Goal: Transaction & Acquisition: Purchase product/service

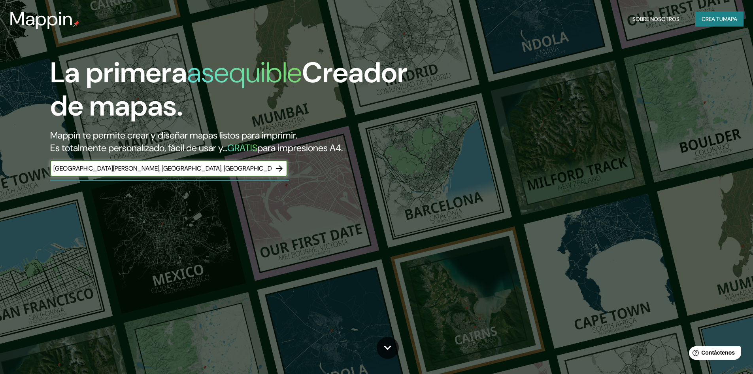
type input "[GEOGRAPHIC_DATA][PERSON_NAME], [GEOGRAPHIC_DATA], [GEOGRAPHIC_DATA]"
click at [280, 167] on icon "button" at bounding box center [279, 168] width 6 height 6
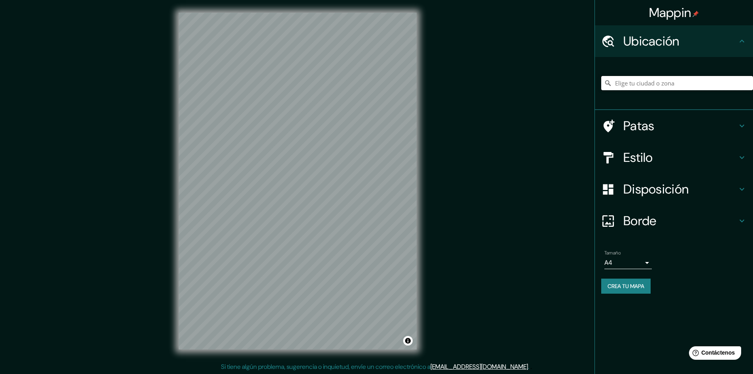
click at [643, 80] on input "Elige tu ciudad o zona" at bounding box center [677, 83] width 152 height 14
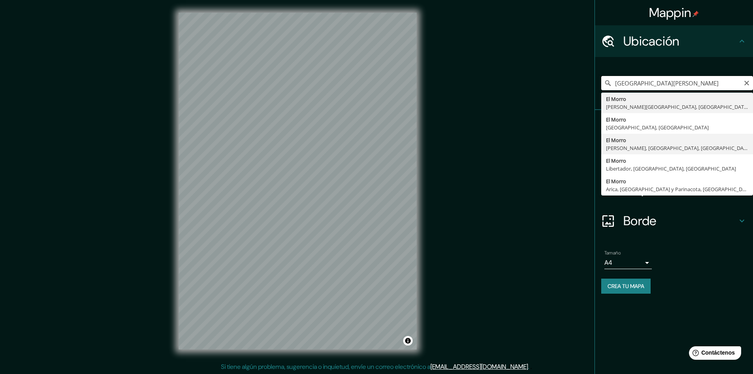
scroll to position [1, 0]
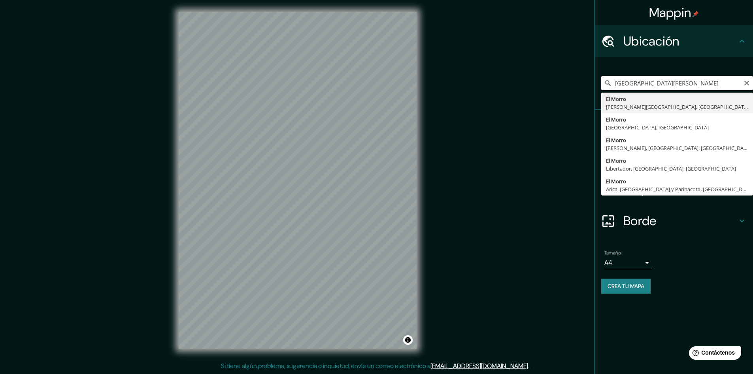
drag, startPoint x: 675, startPoint y: 84, endPoint x: 655, endPoint y: 81, distance: 20.0
click at [655, 81] on input "[GEOGRAPHIC_DATA][PERSON_NAME]" at bounding box center [677, 83] width 152 height 14
type input "i"
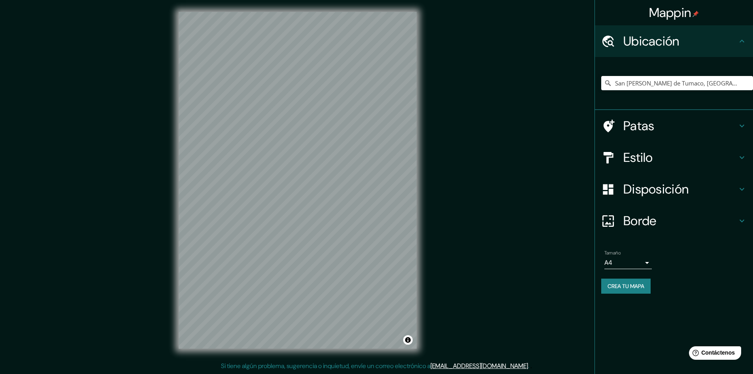
scroll to position [0, 0]
click at [613, 81] on input "San [PERSON_NAME] de Tumaco, [GEOGRAPHIC_DATA], [GEOGRAPHIC_DATA]" at bounding box center [677, 83] width 152 height 14
click at [659, 154] on h4 "Estilo" at bounding box center [680, 157] width 114 height 16
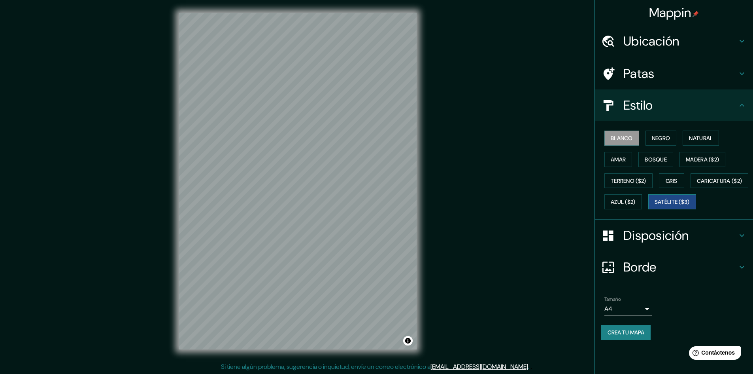
click at [655, 206] on font "Satélite ($3)" at bounding box center [672, 201] width 35 height 7
click at [698, 138] on font "Natural" at bounding box center [701, 137] width 24 height 7
click at [623, 137] on font "Blanco" at bounding box center [622, 137] width 22 height 7
click at [663, 137] on font "Negro" at bounding box center [661, 137] width 19 height 7
click at [709, 134] on font "Natural" at bounding box center [701, 137] width 24 height 7
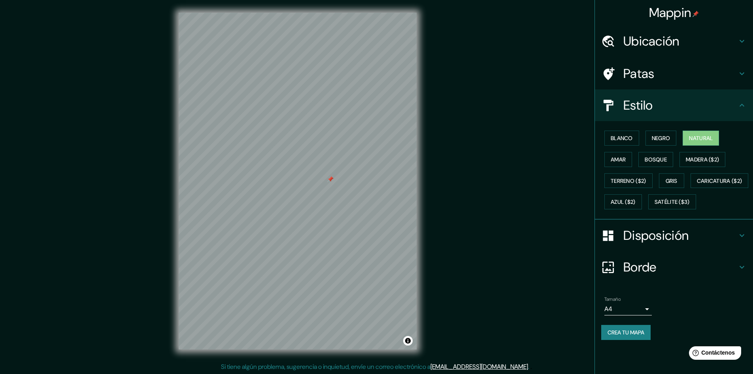
click at [682, 243] on font "Disposición" at bounding box center [655, 235] width 65 height 17
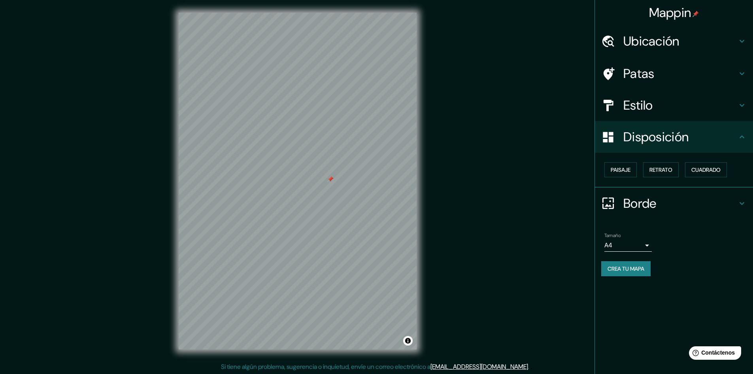
click at [733, 129] on h4 "Disposición" at bounding box center [680, 137] width 114 height 16
click at [736, 108] on h4 "Estilo" at bounding box center [680, 105] width 114 height 16
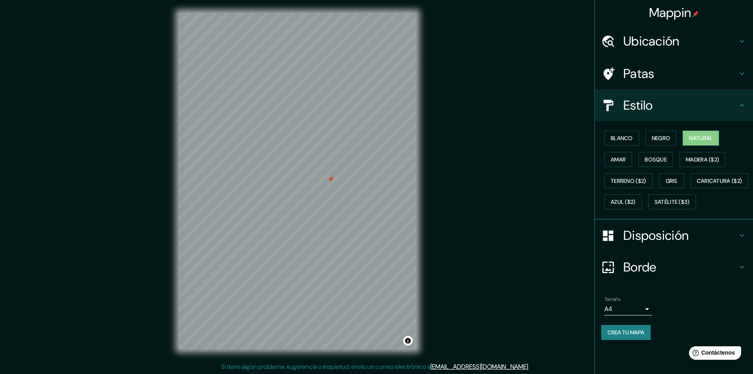
click at [706, 83] on div "Patas" at bounding box center [674, 74] width 158 height 32
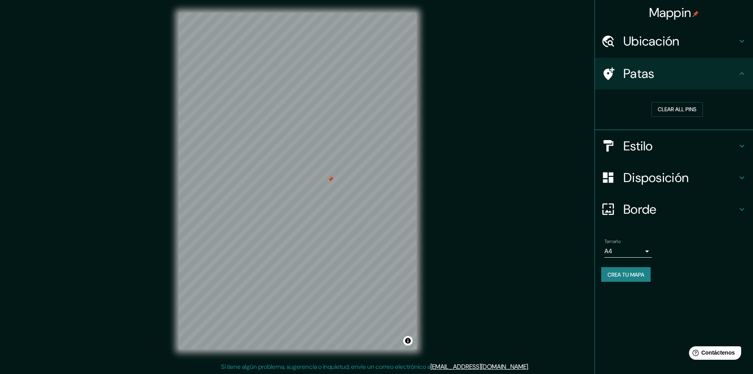
click at [708, 75] on h4 "Patas" at bounding box center [680, 74] width 114 height 16
click at [743, 81] on div "Patas" at bounding box center [674, 74] width 158 height 32
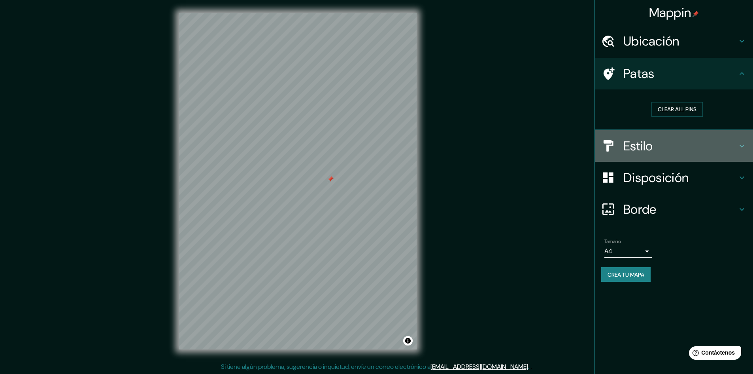
click at [736, 143] on h4 "Estilo" at bounding box center [680, 146] width 114 height 16
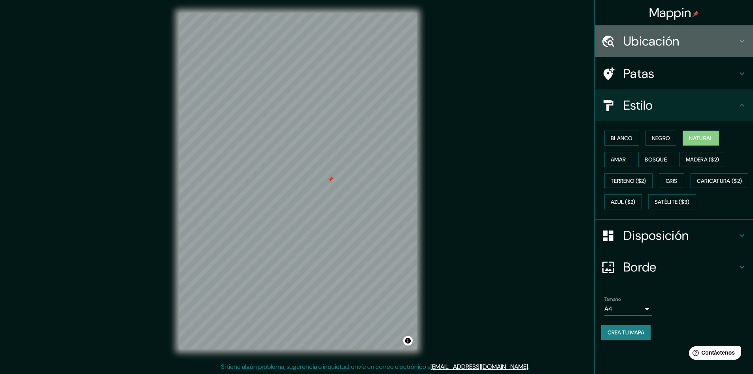
click at [737, 37] on h4 "Ubicación" at bounding box center [680, 41] width 114 height 16
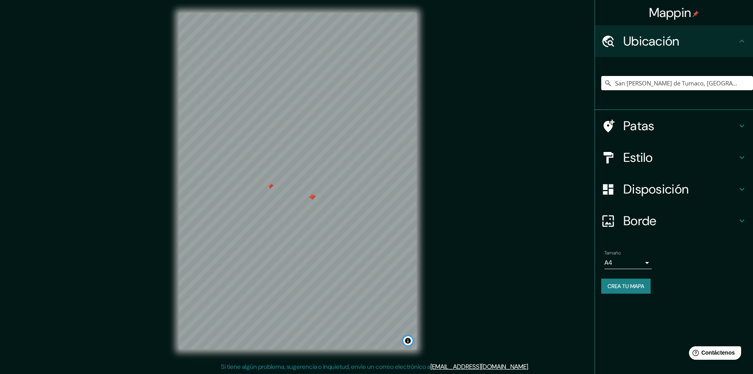
click at [410, 340] on button "Activar o desactivar atribución" at bounding box center [407, 340] width 9 height 9
click at [694, 38] on h4 "Ubicación" at bounding box center [680, 41] width 114 height 16
click at [735, 78] on input "San [PERSON_NAME] de Tumaco, [GEOGRAPHIC_DATA], [GEOGRAPHIC_DATA]" at bounding box center [677, 83] width 152 height 14
drag, startPoint x: 735, startPoint y: 78, endPoint x: 684, endPoint y: 88, distance: 51.9
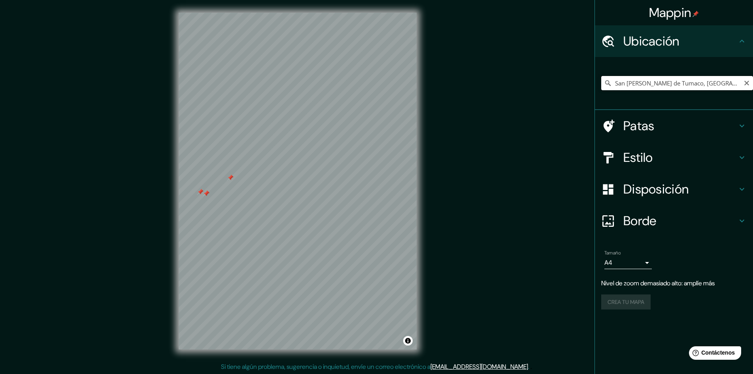
click at [681, 88] on input "San [PERSON_NAME] de Tumaco, [GEOGRAPHIC_DATA], [GEOGRAPHIC_DATA]" at bounding box center [677, 83] width 152 height 14
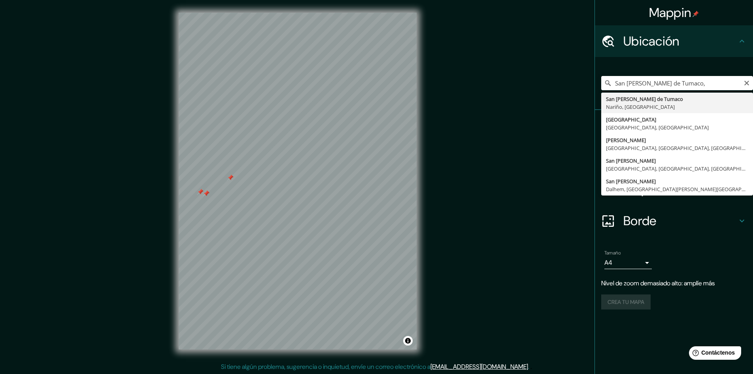
type input "San [PERSON_NAME] de Tumaco, [GEOGRAPHIC_DATA], [GEOGRAPHIC_DATA]"
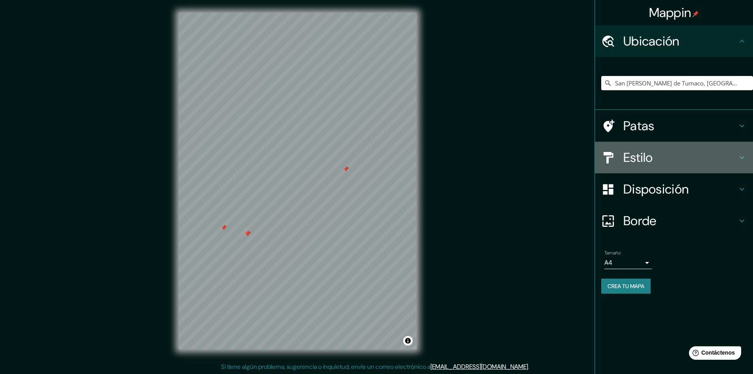
click at [660, 160] on h4 "Estilo" at bounding box center [680, 157] width 114 height 16
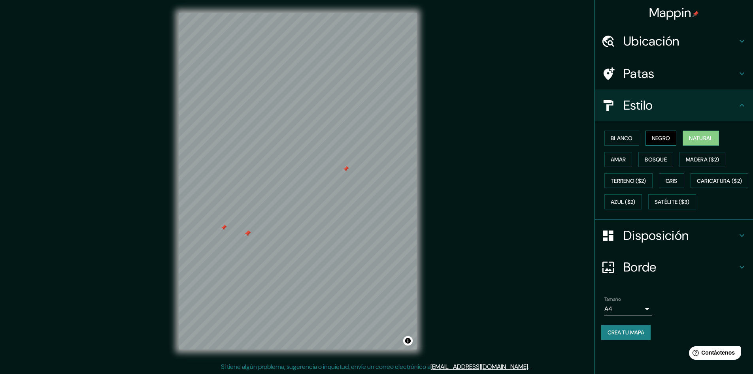
click at [658, 138] on font "Negro" at bounding box center [661, 137] width 19 height 7
click at [693, 160] on font "Madera ($2)" at bounding box center [702, 159] width 33 height 7
click at [667, 181] on font "Gris" at bounding box center [672, 180] width 12 height 7
click at [697, 184] on font "Caricatura ($2)" at bounding box center [719, 180] width 45 height 7
click at [642, 204] on button "Azul ($2)" at bounding box center [623, 201] width 38 height 15
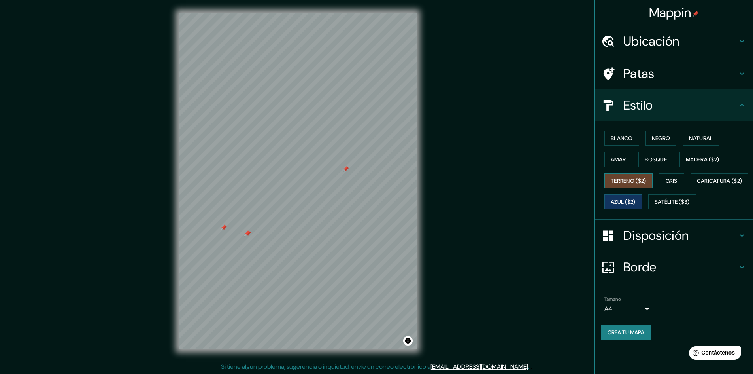
click at [643, 182] on font "Terreno ($2)" at bounding box center [629, 180] width 36 height 7
click at [467, 151] on div "Mappin Ubicación San [PERSON_NAME] de Tumaco, [GEOGRAPHIC_DATA], [GEOGRAPHIC_DA…" at bounding box center [376, 187] width 753 height 374
